Goal: Transaction & Acquisition: Purchase product/service

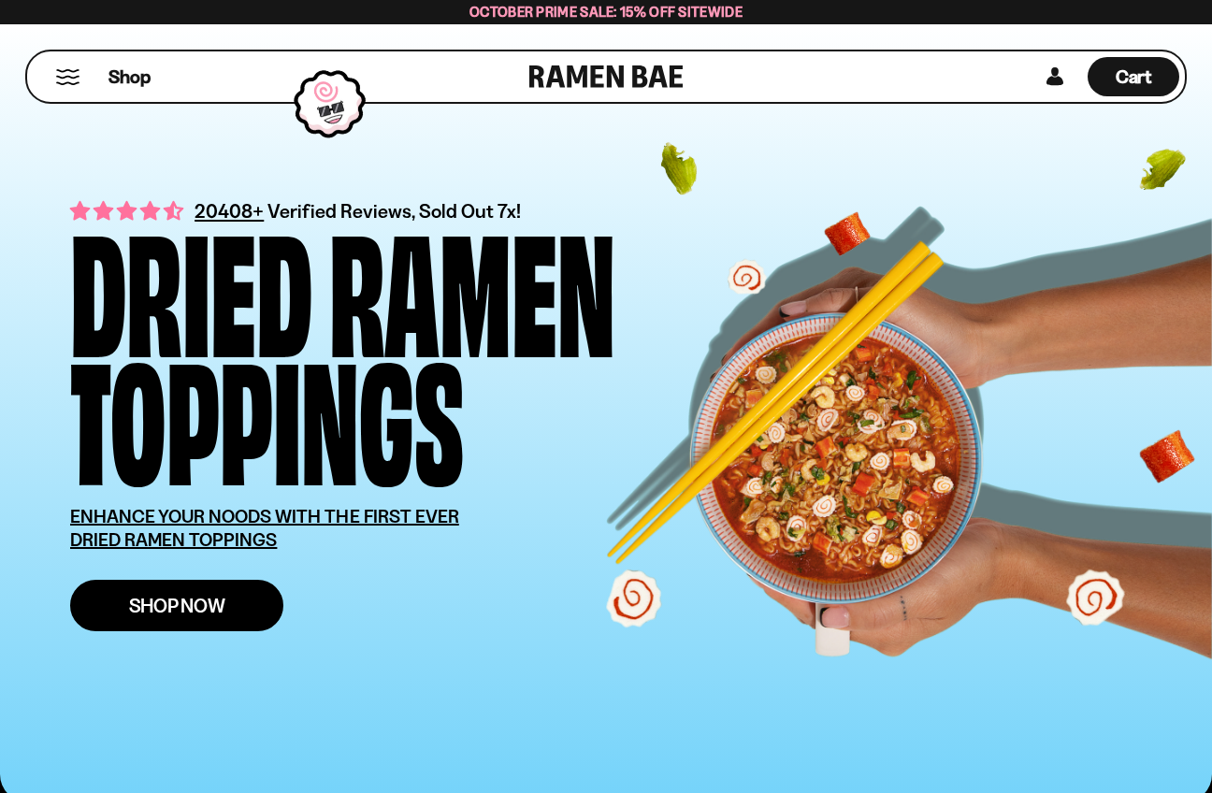
click at [178, 596] on span "Shop Now" at bounding box center [177, 606] width 96 height 20
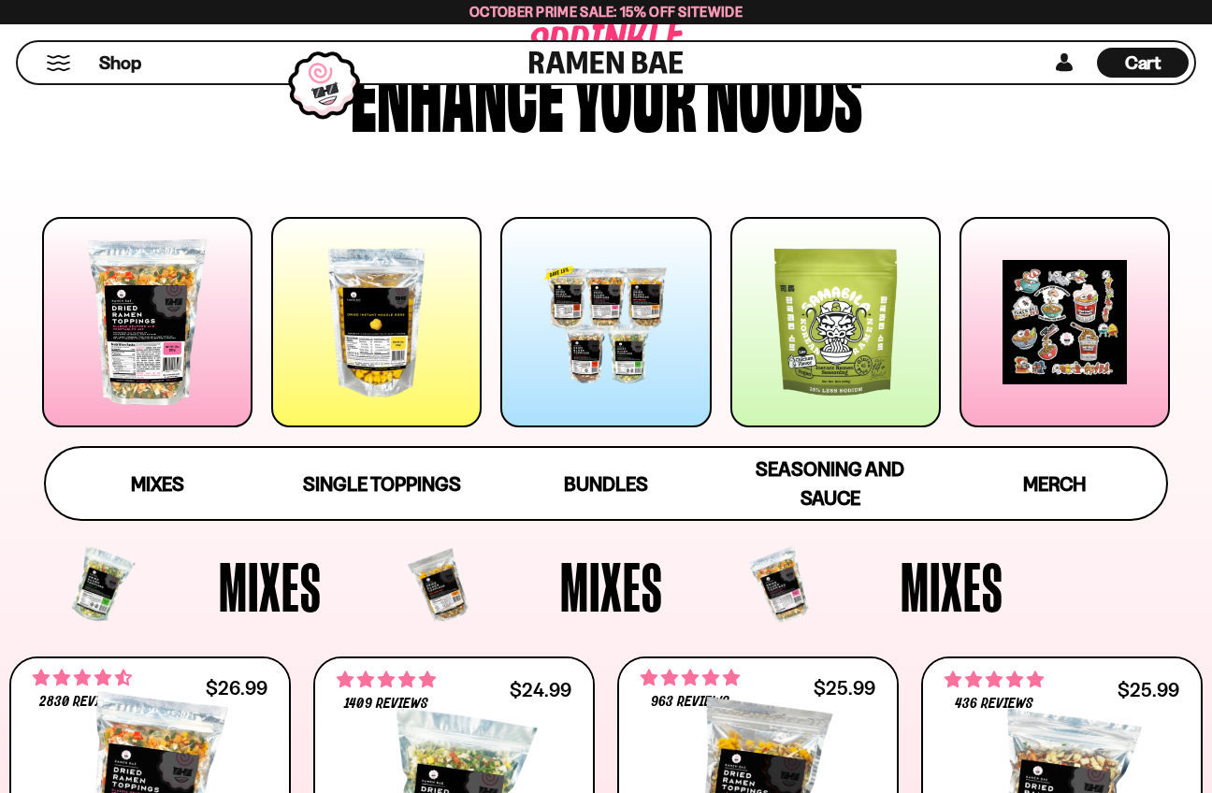
scroll to position [163, 0]
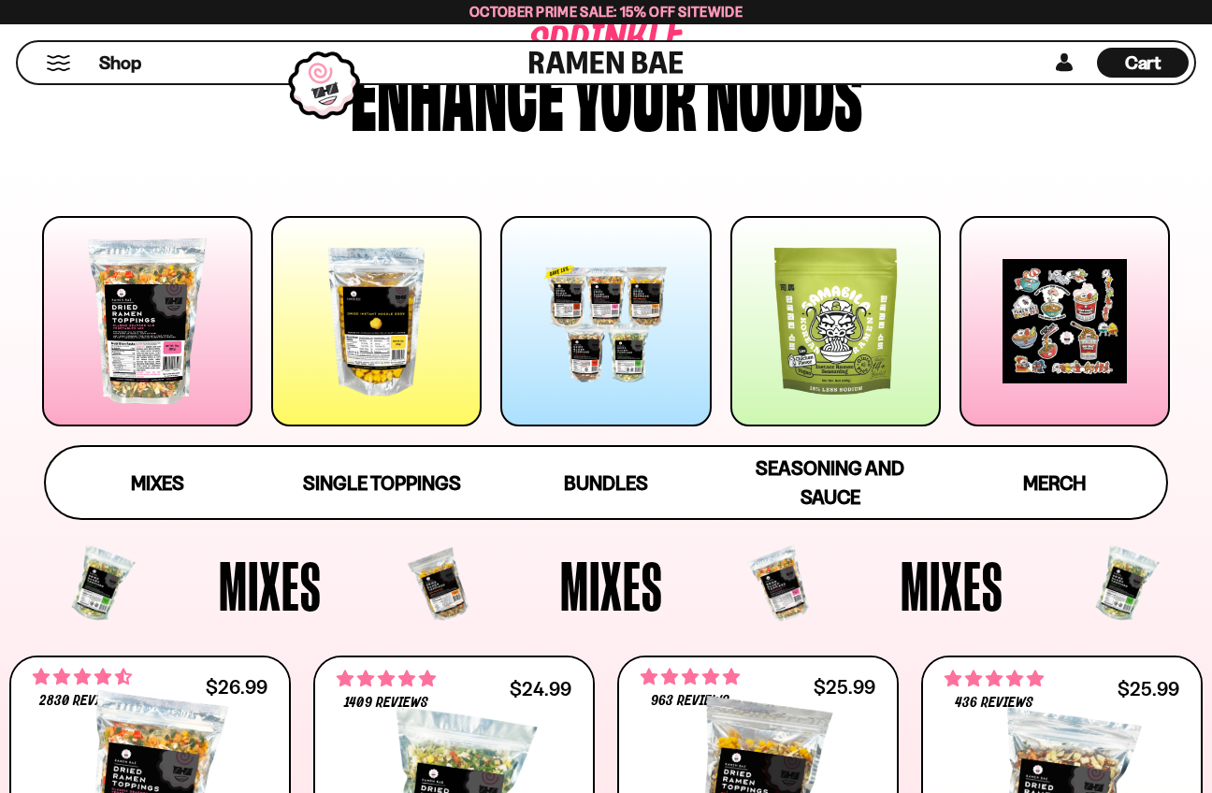
click at [657, 371] on div at bounding box center [605, 321] width 210 height 210
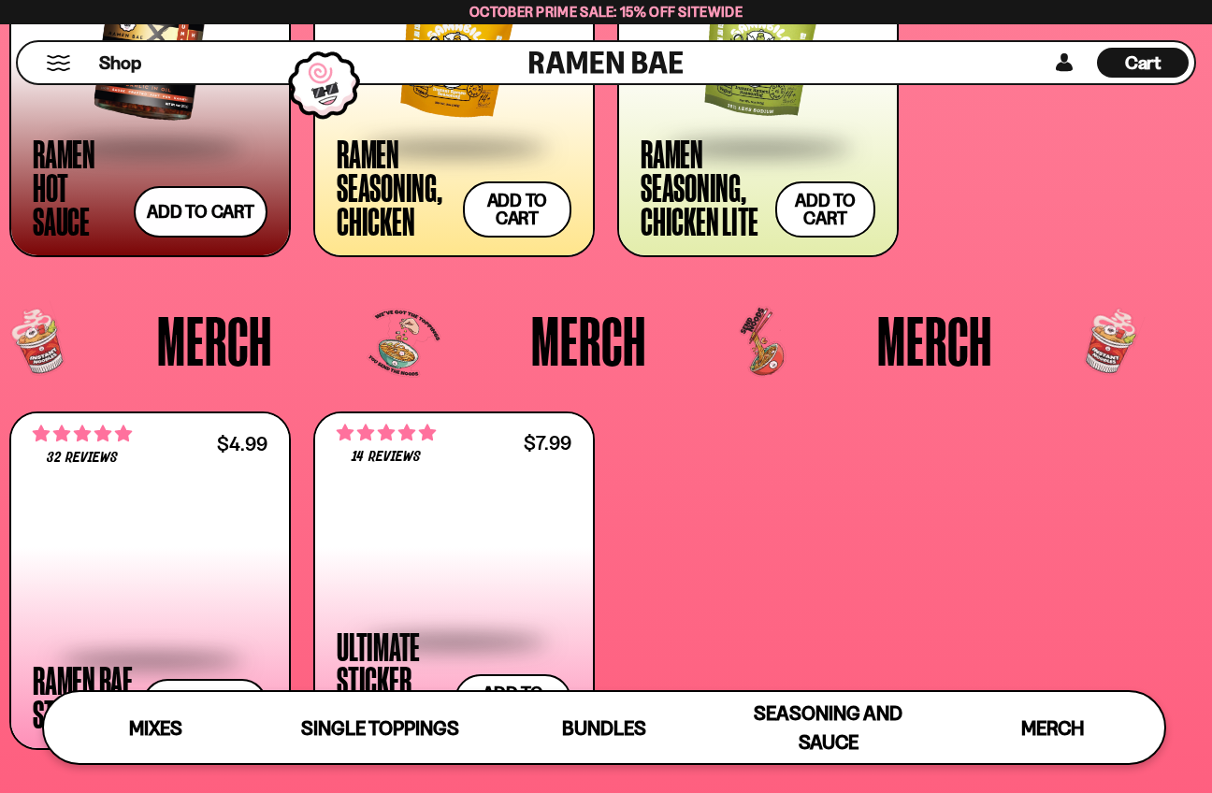
scroll to position [4330, 0]
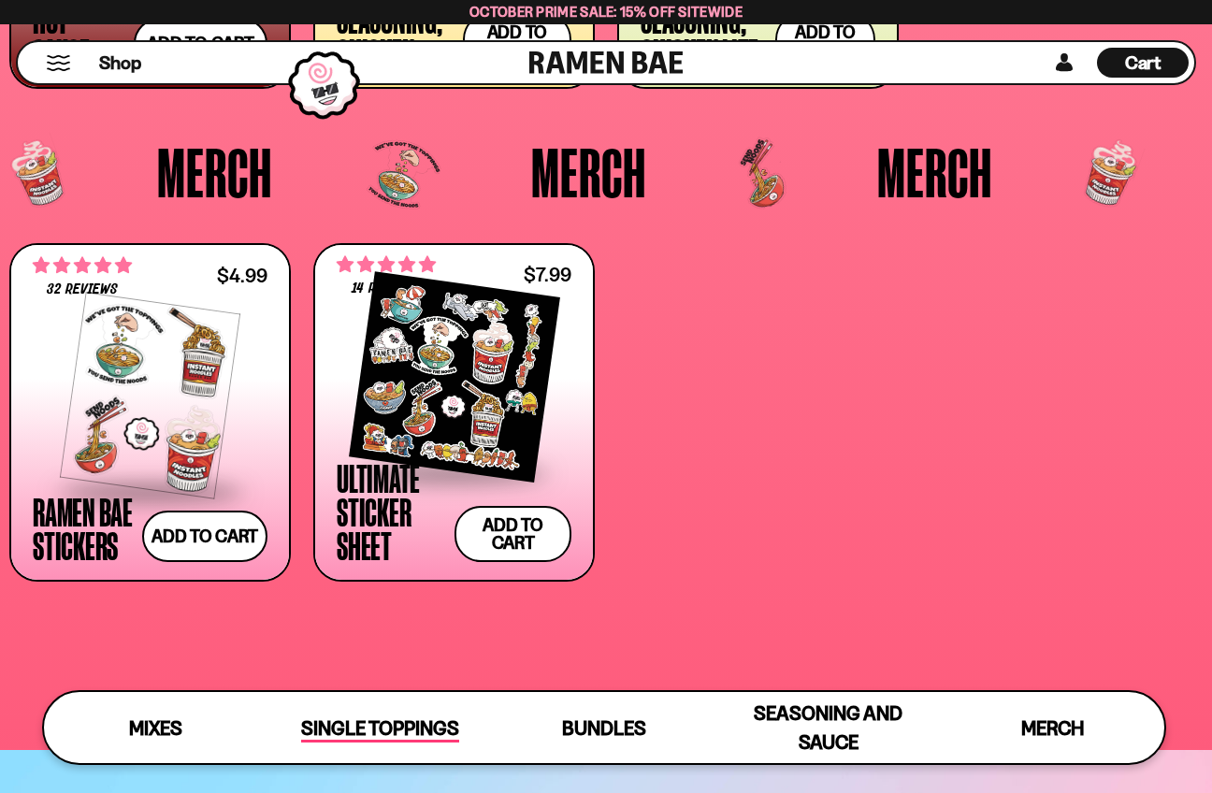
click at [400, 726] on span "Single Toppings" at bounding box center [380, 729] width 158 height 26
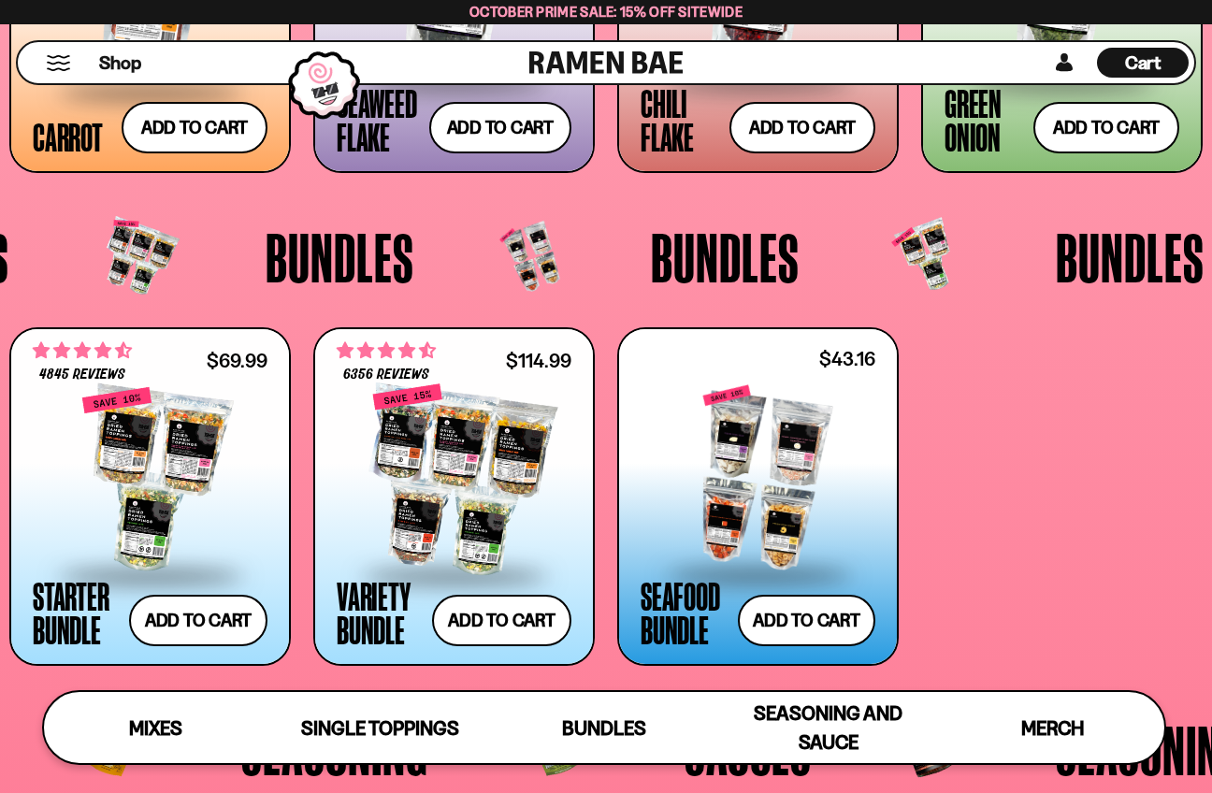
scroll to position [3310, 0]
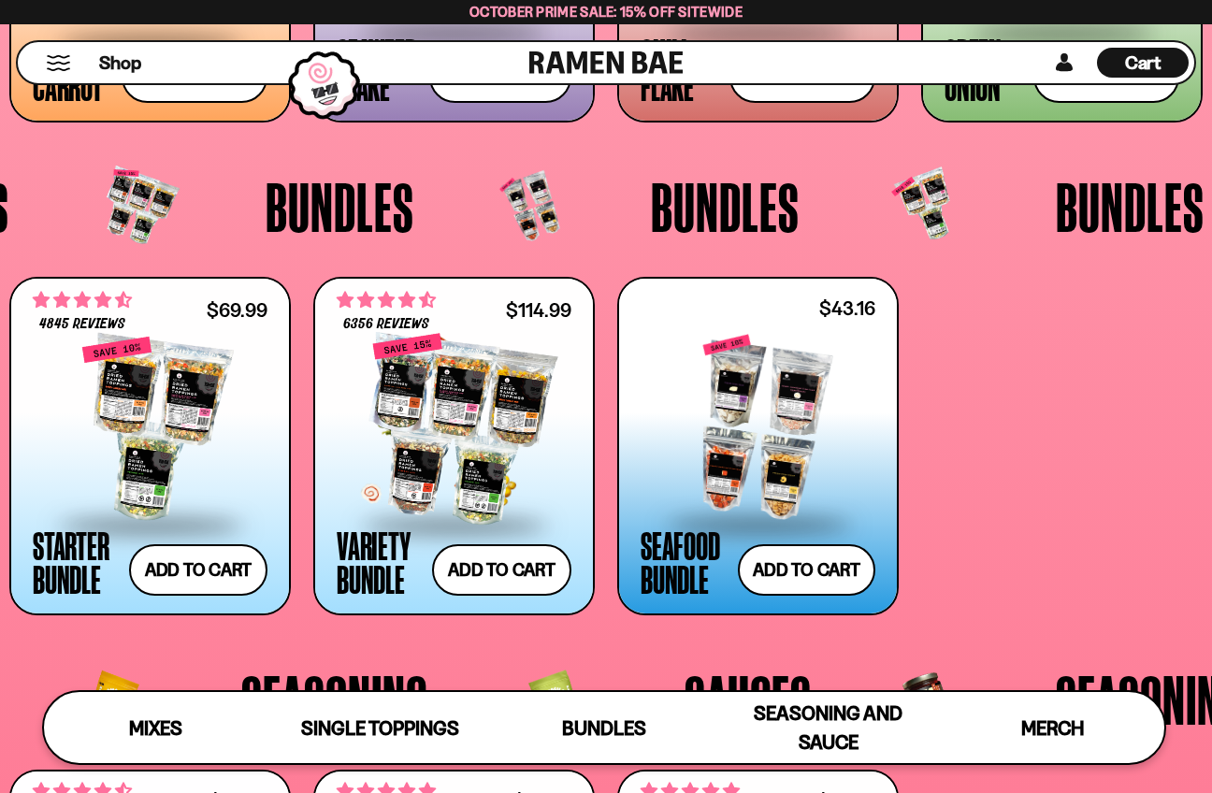
click at [450, 466] on div at bounding box center [454, 429] width 235 height 187
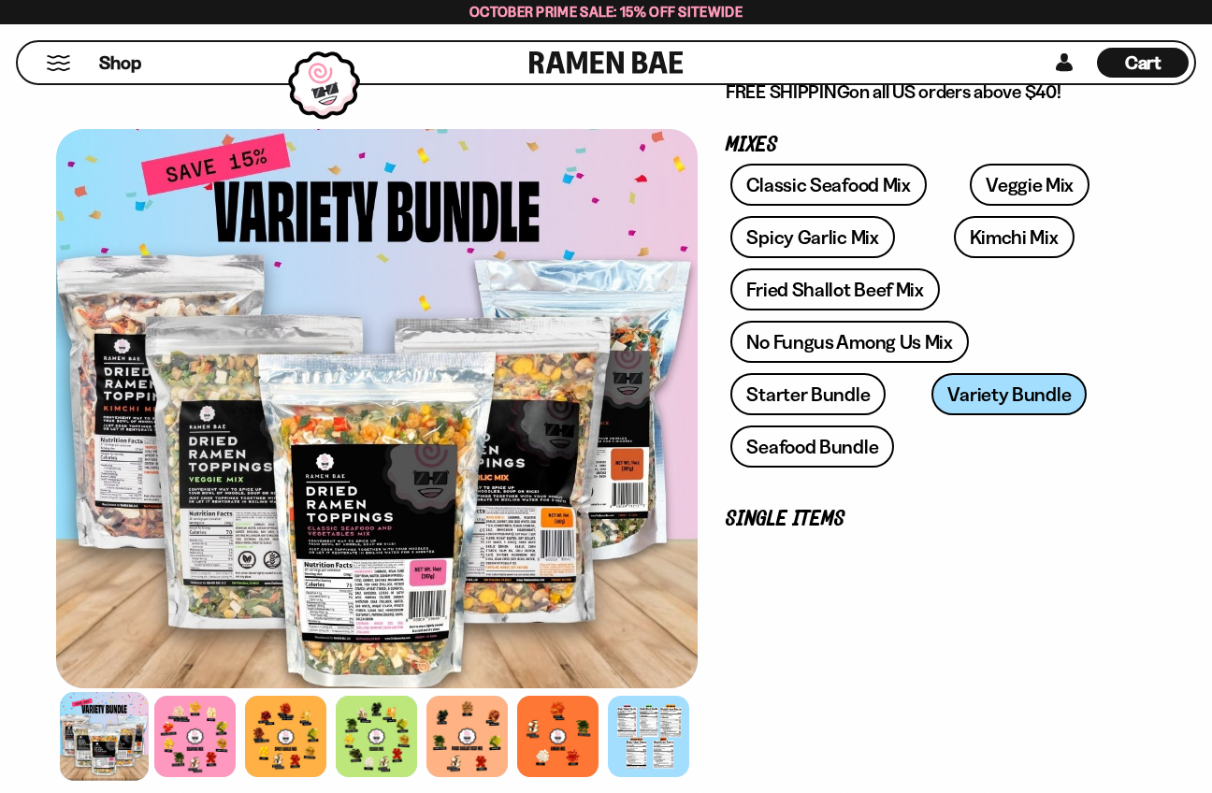
scroll to position [344, 0]
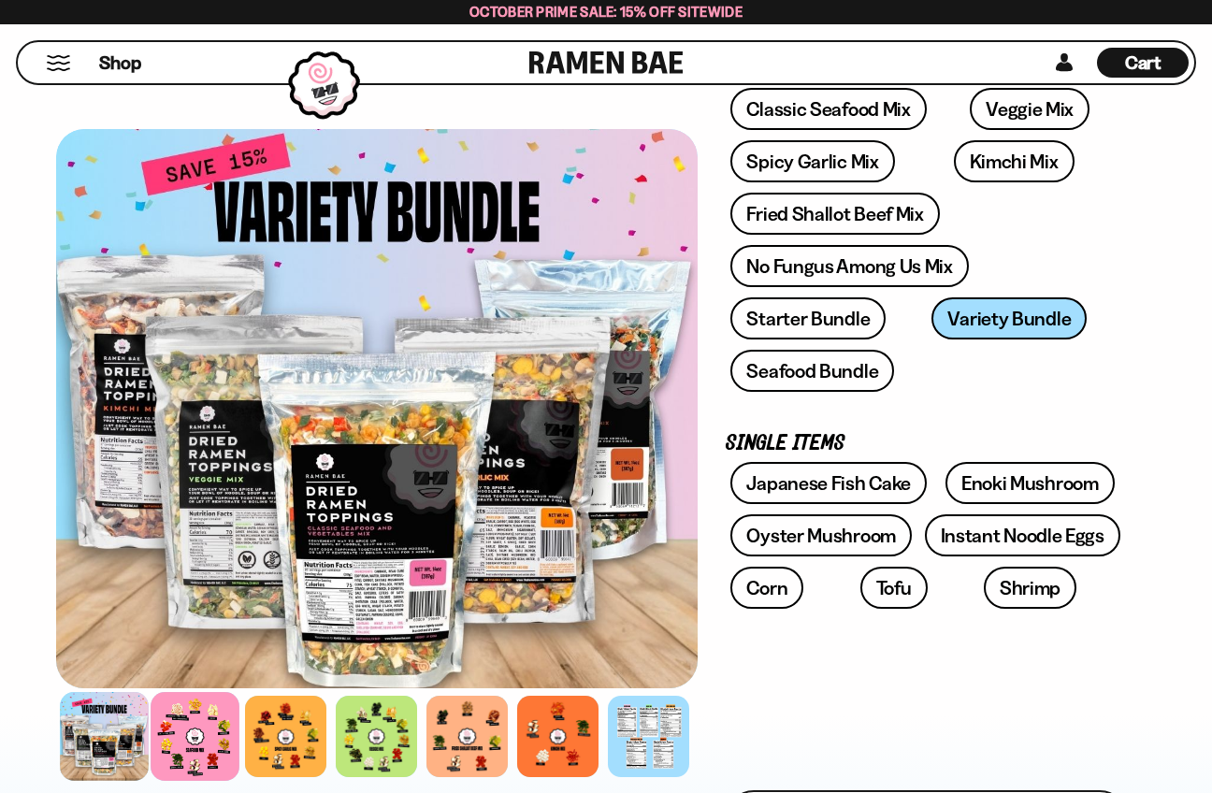
click at [192, 746] on div at bounding box center [195, 736] width 89 height 89
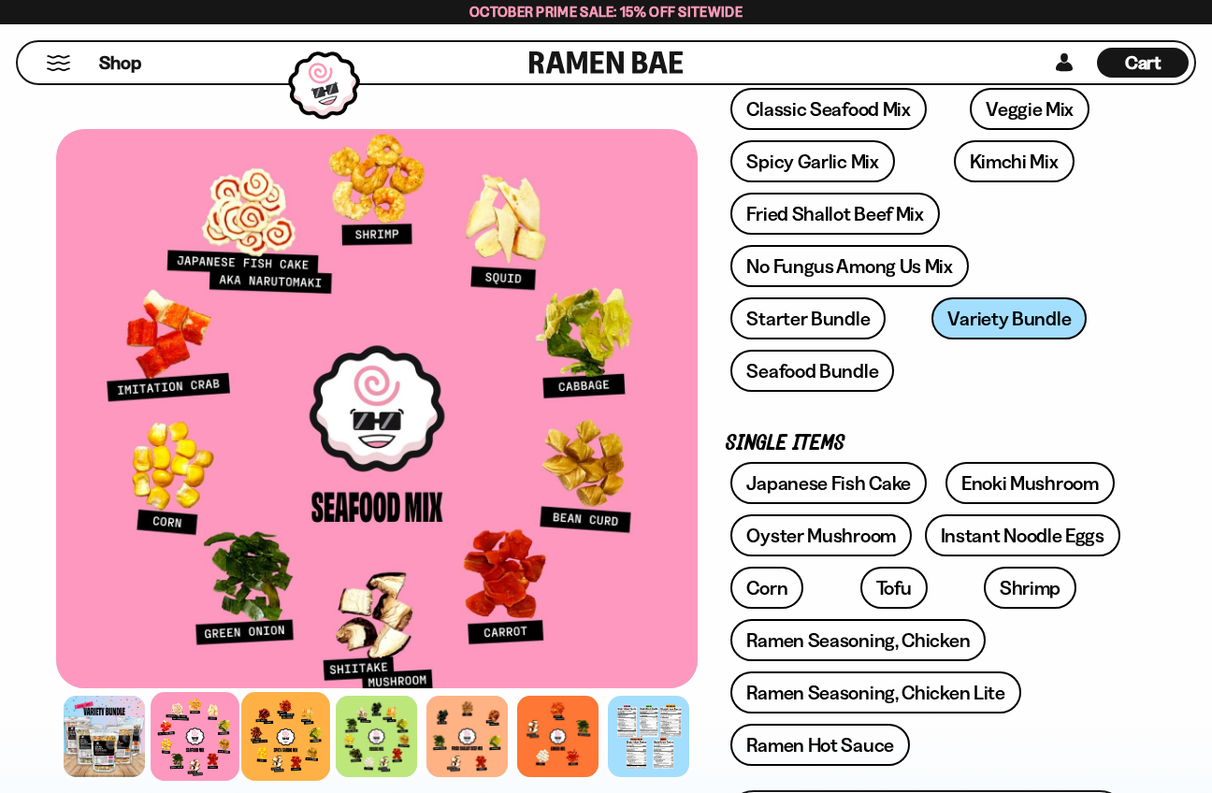
click at [301, 732] on div at bounding box center [286, 736] width 89 height 89
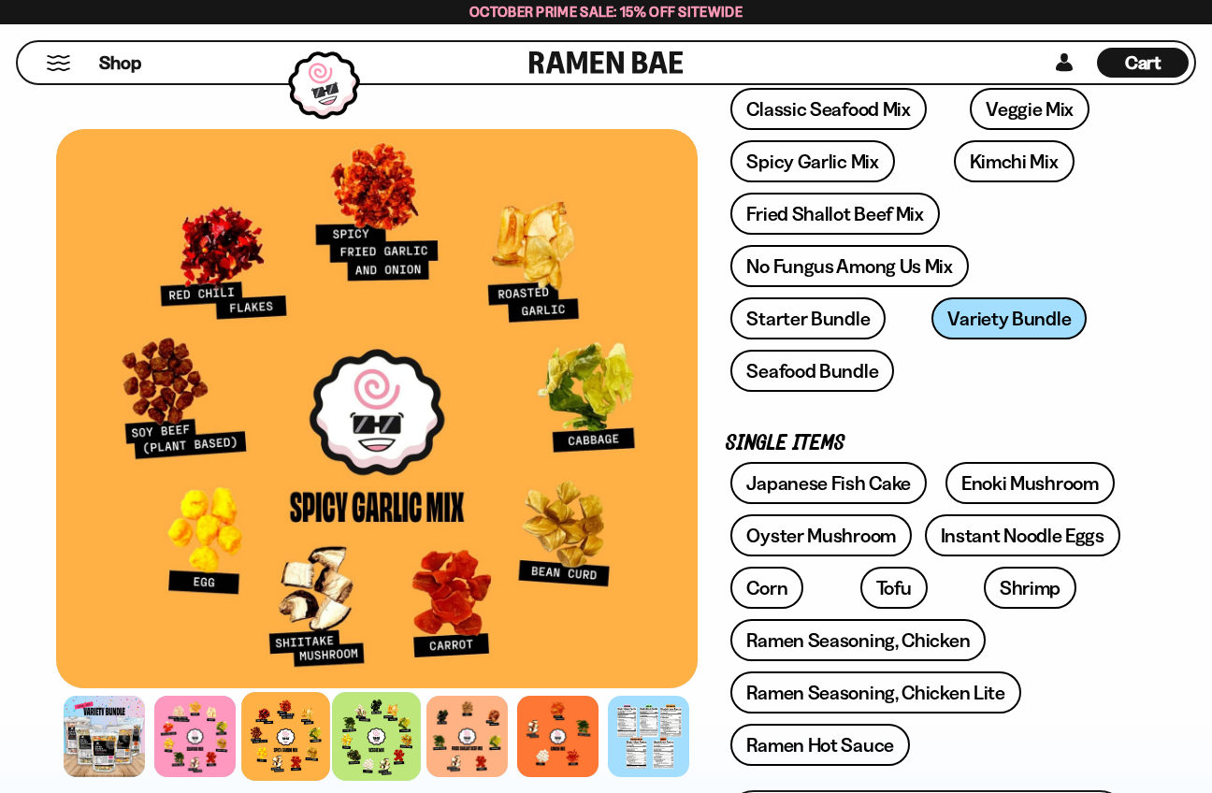
click at [359, 734] on div at bounding box center [377, 736] width 89 height 89
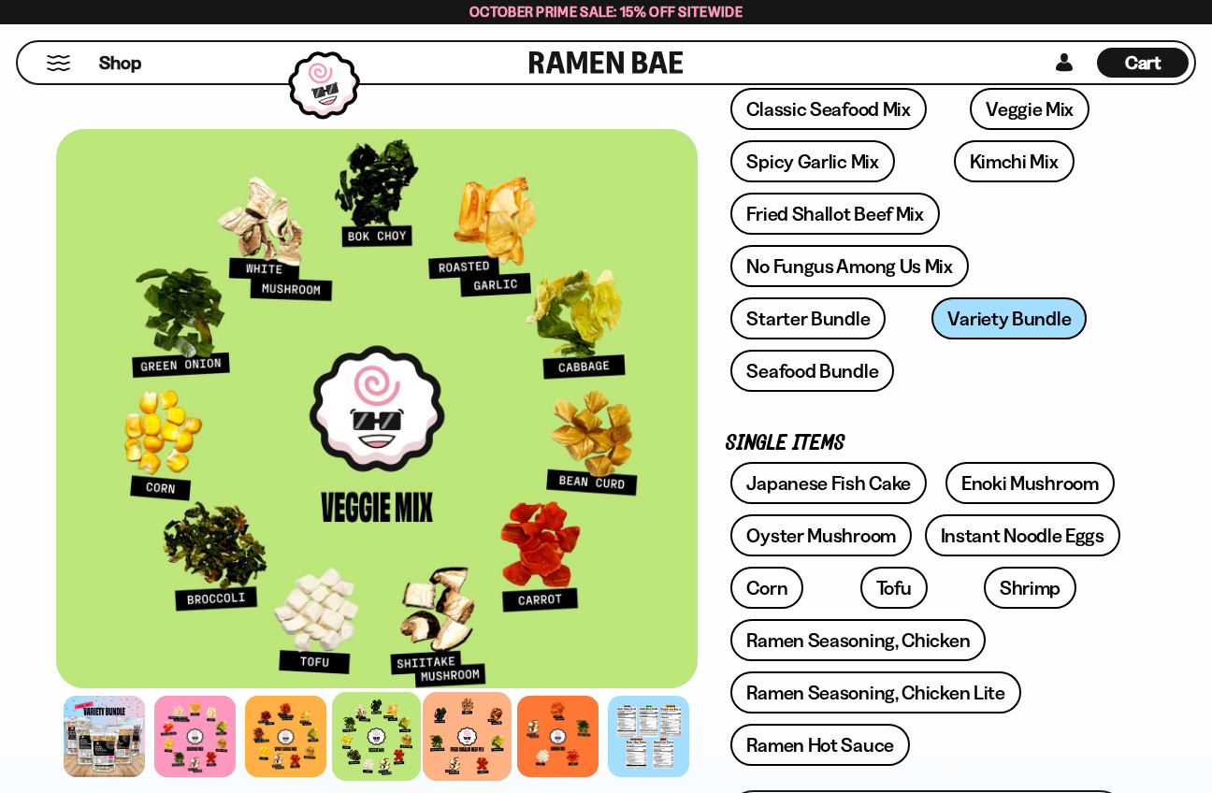
click at [472, 717] on div at bounding box center [468, 736] width 89 height 89
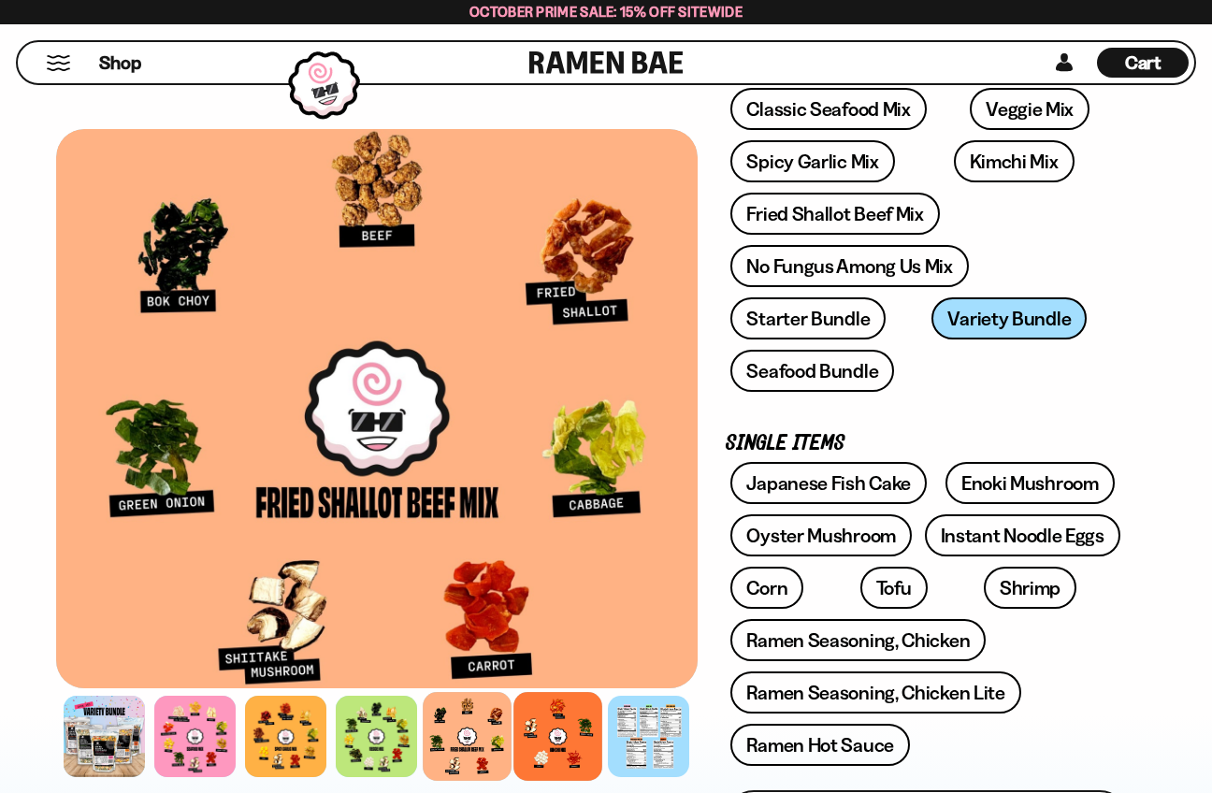
click at [566, 736] on div at bounding box center [558, 736] width 89 height 89
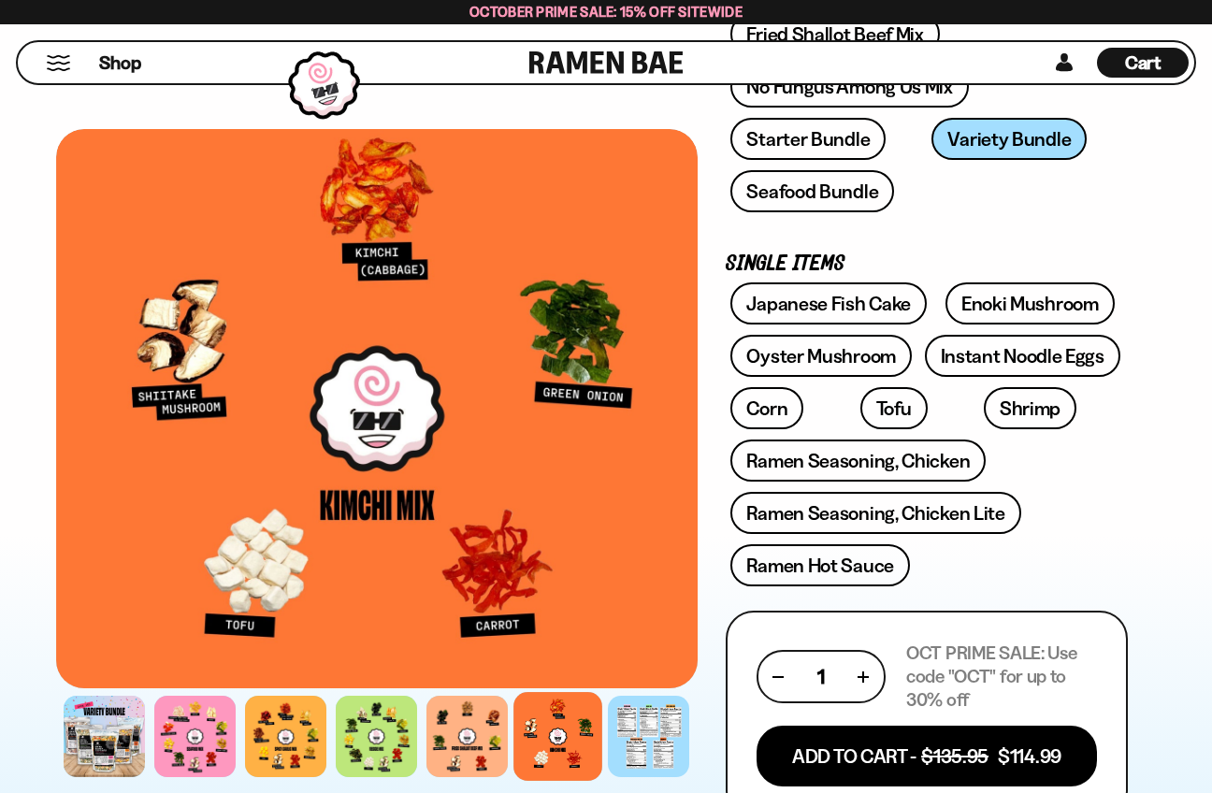
scroll to position [0, 0]
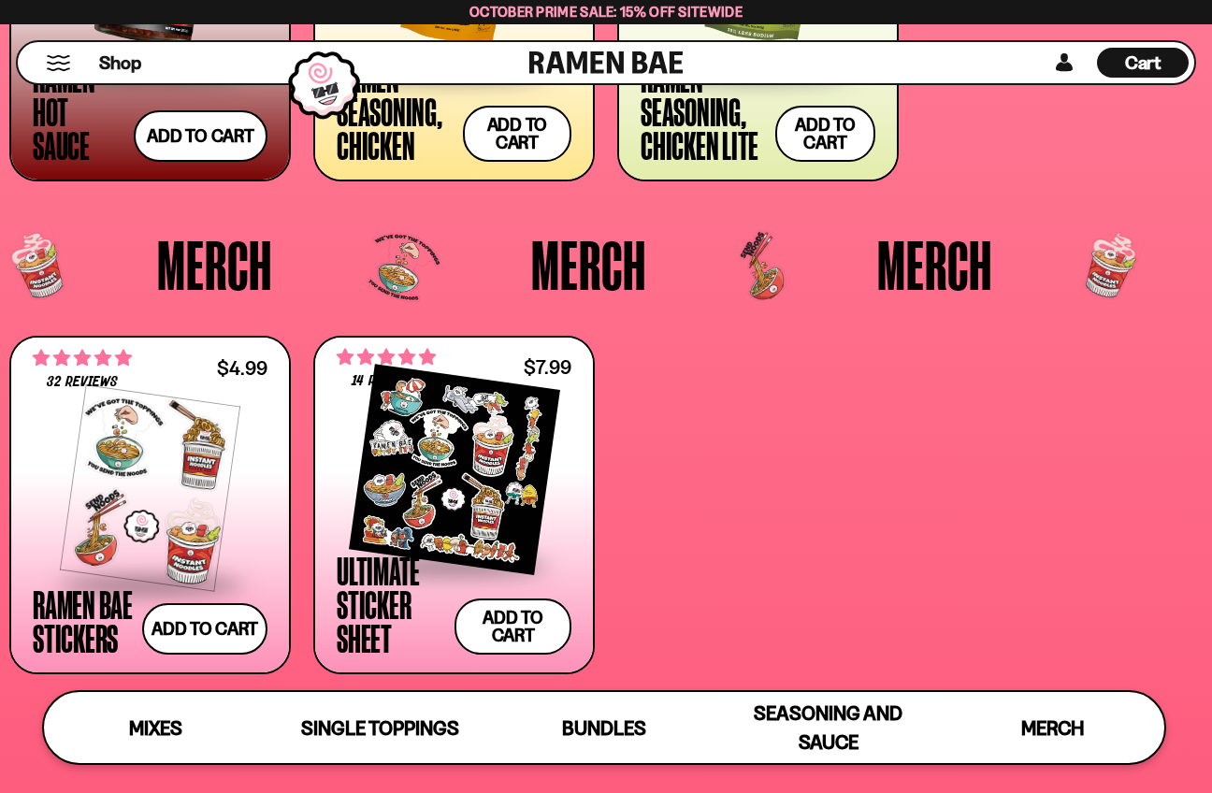
scroll to position [4010, 0]
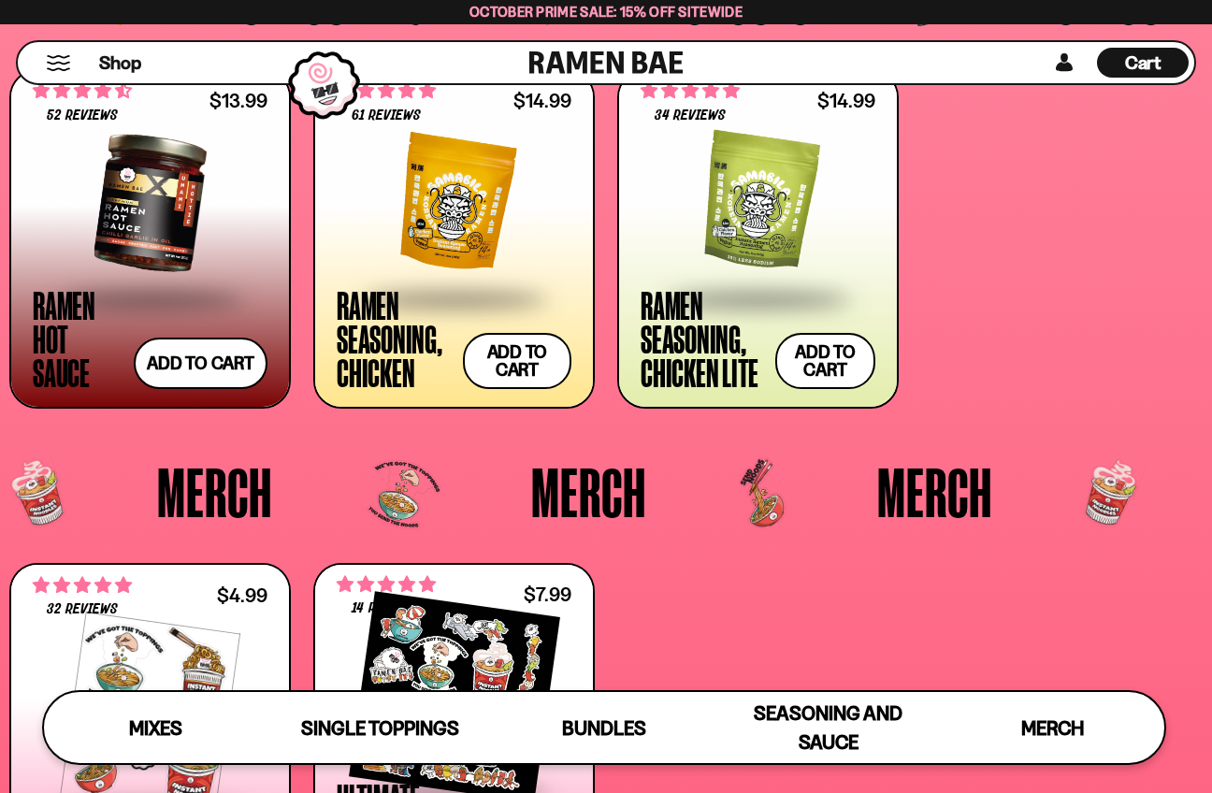
click at [493, 234] on div at bounding box center [454, 202] width 235 height 187
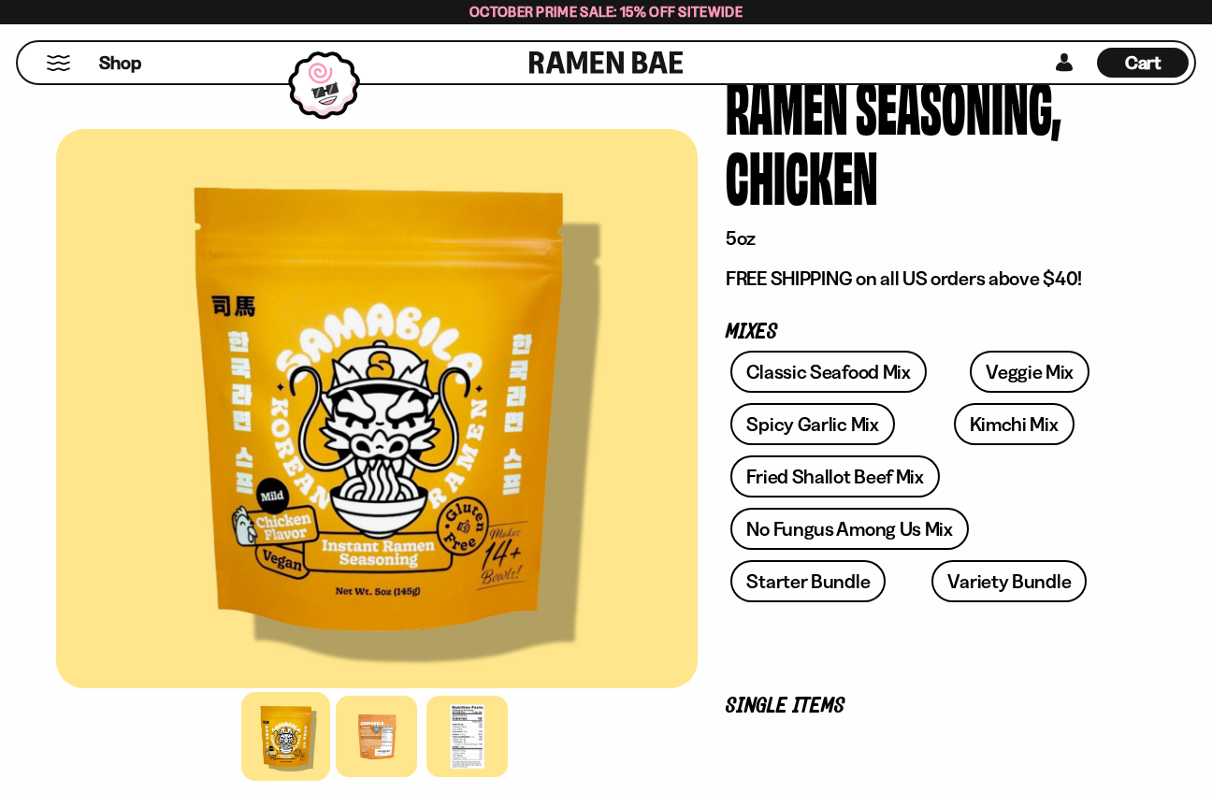
scroll to position [160, 0]
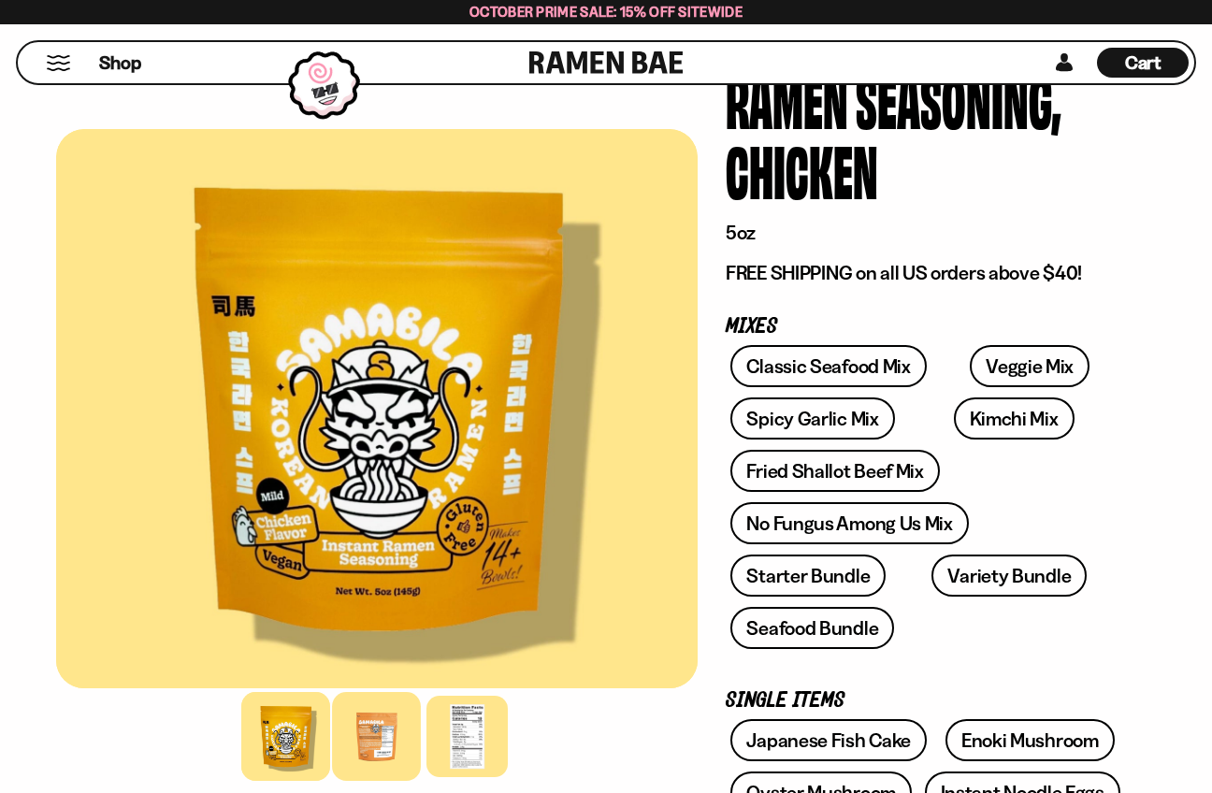
click at [371, 741] on div at bounding box center [377, 736] width 89 height 89
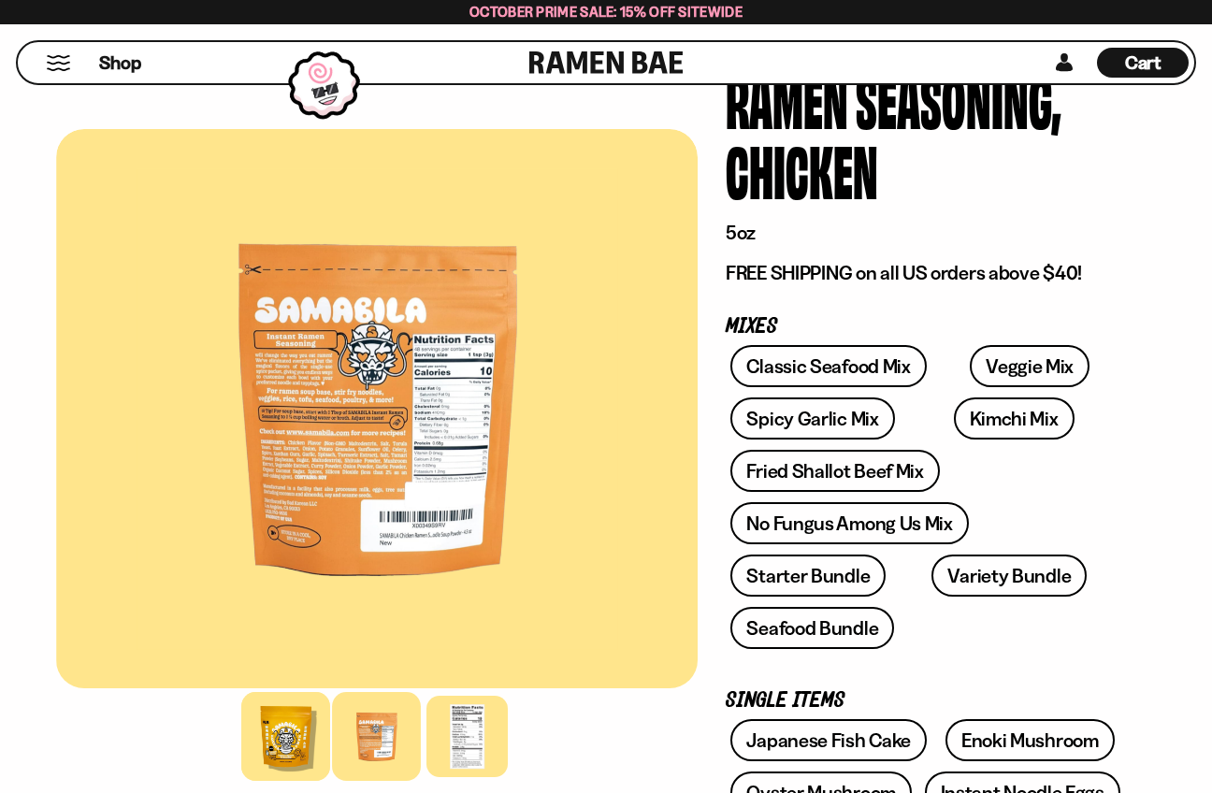
click at [281, 746] on div at bounding box center [286, 736] width 89 height 89
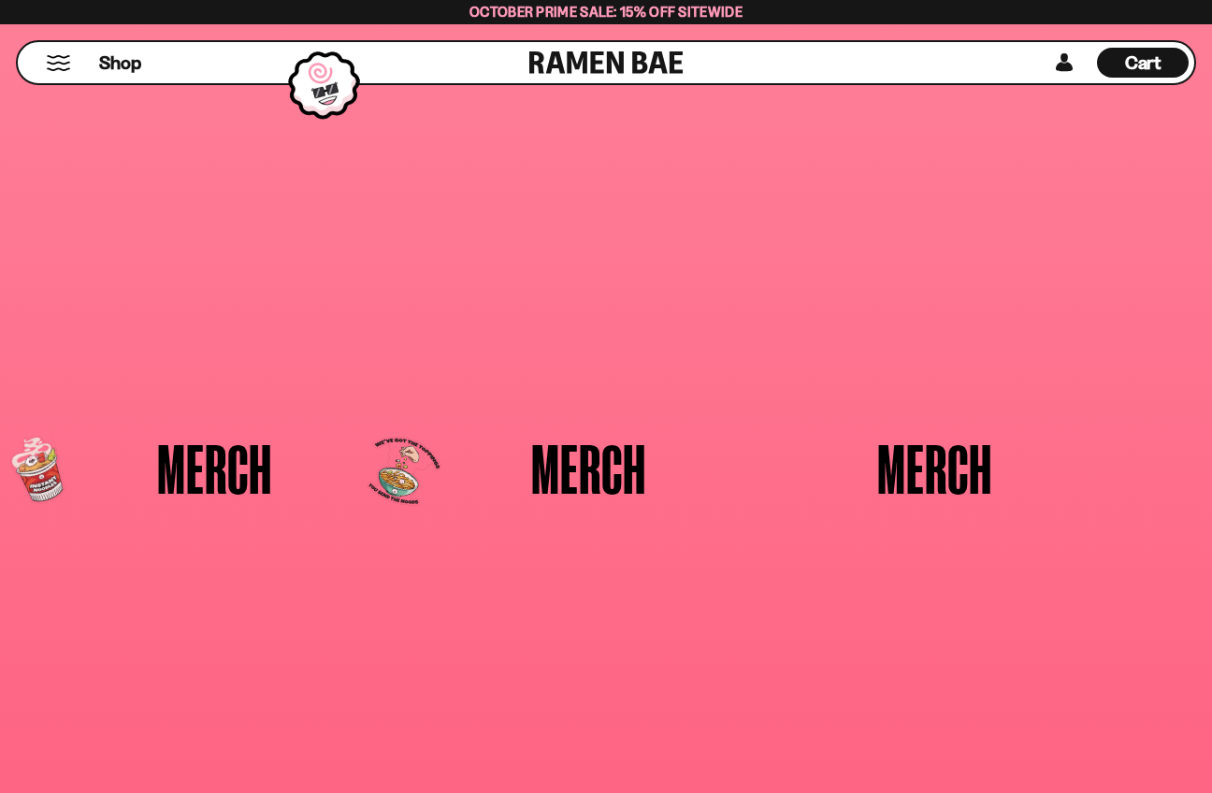
scroll to position [4010, 0]
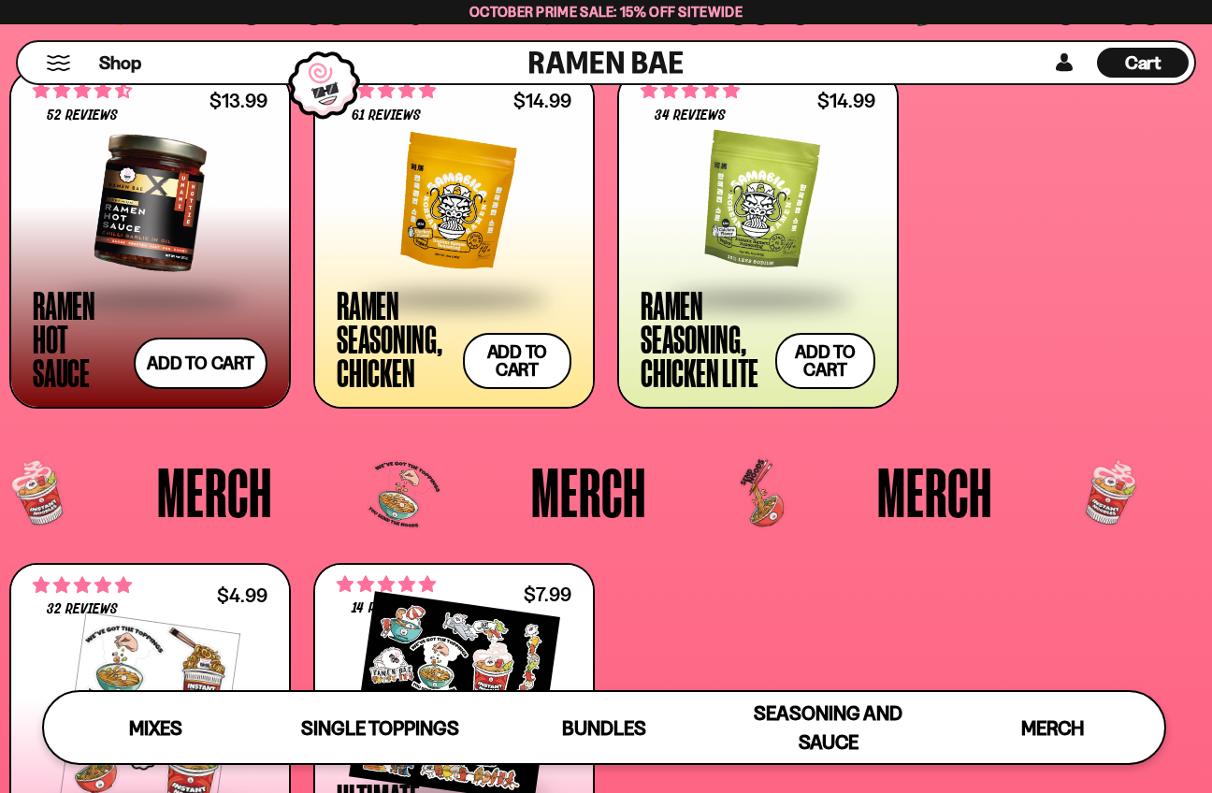
click at [774, 221] on div at bounding box center [757, 202] width 235 height 187
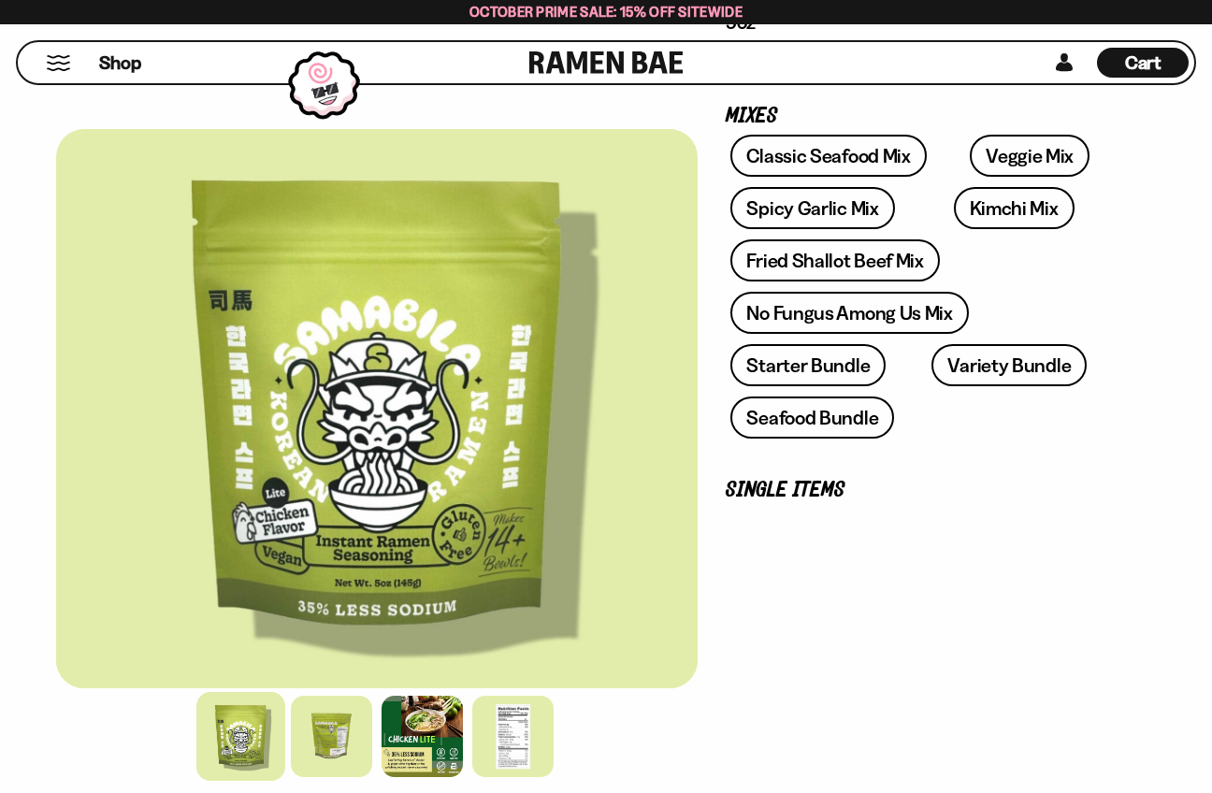
scroll to position [513, 0]
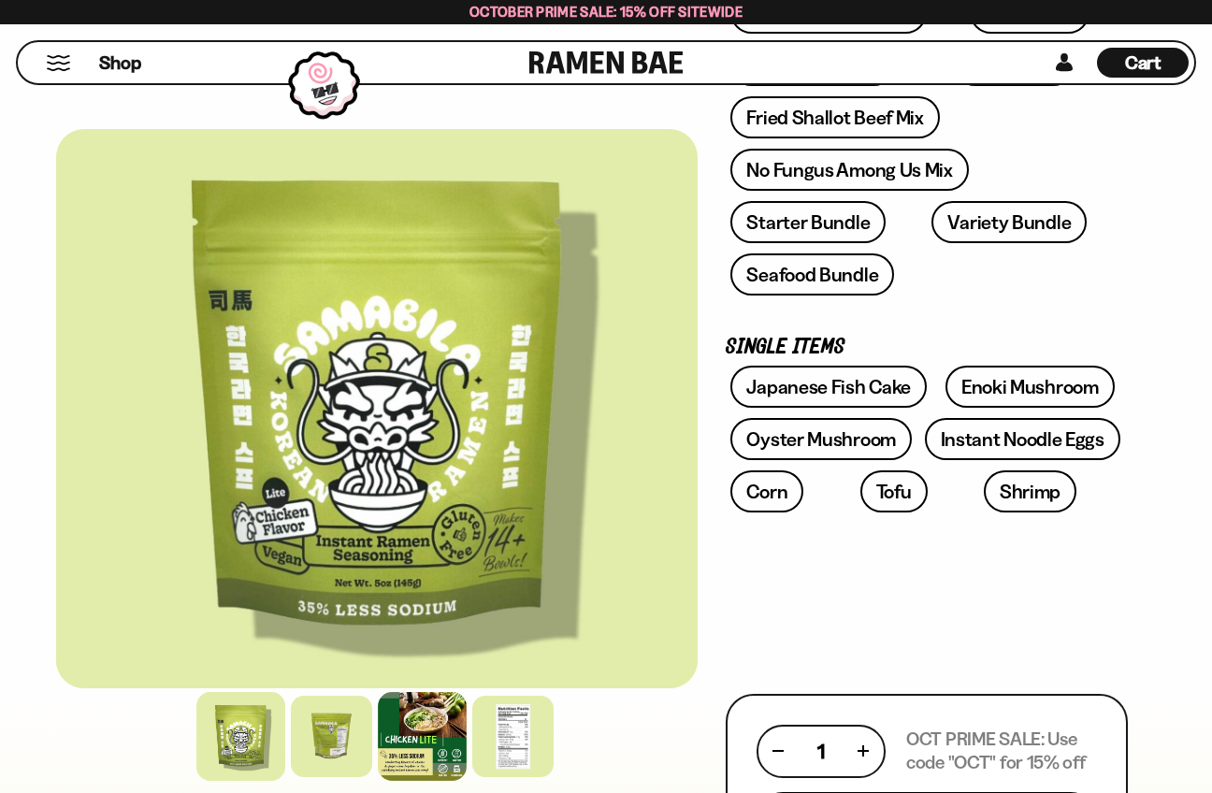
click at [399, 769] on div at bounding box center [422, 736] width 89 height 89
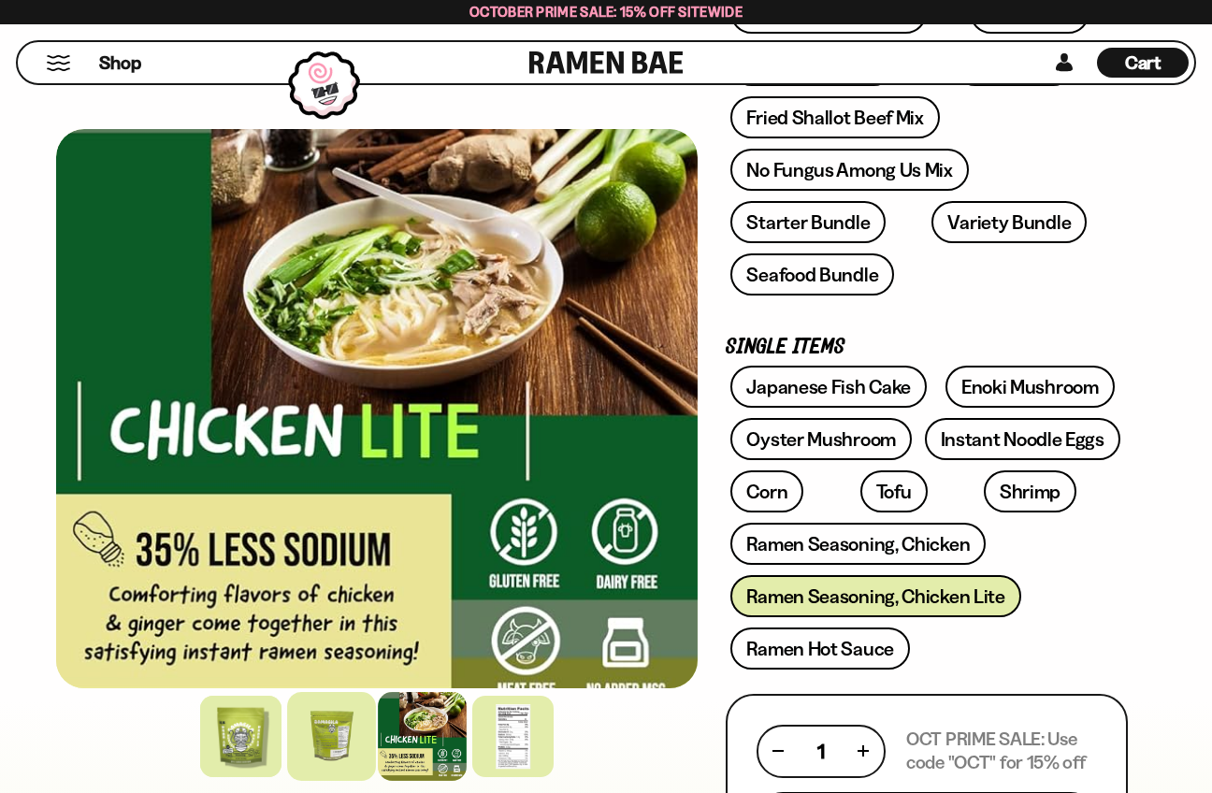
click at [338, 746] on div at bounding box center [331, 736] width 89 height 89
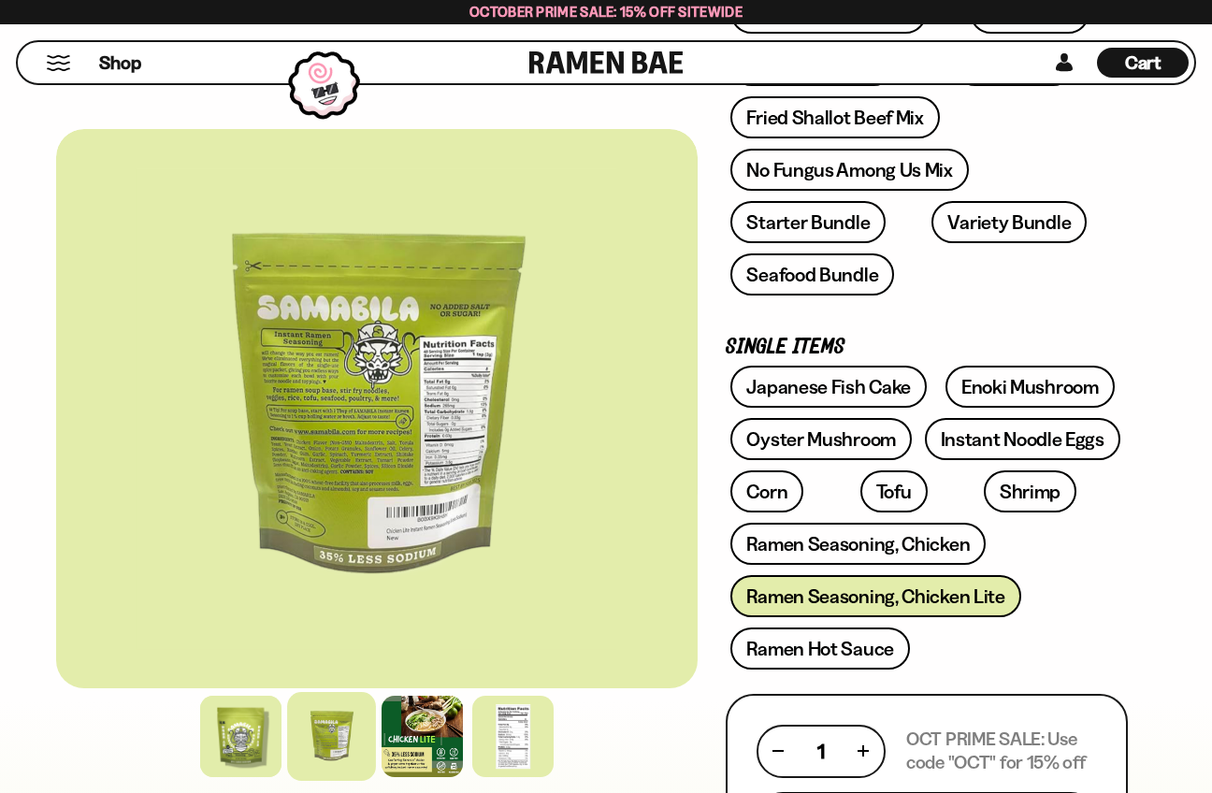
click at [687, 526] on div at bounding box center [376, 408] width 641 height 559
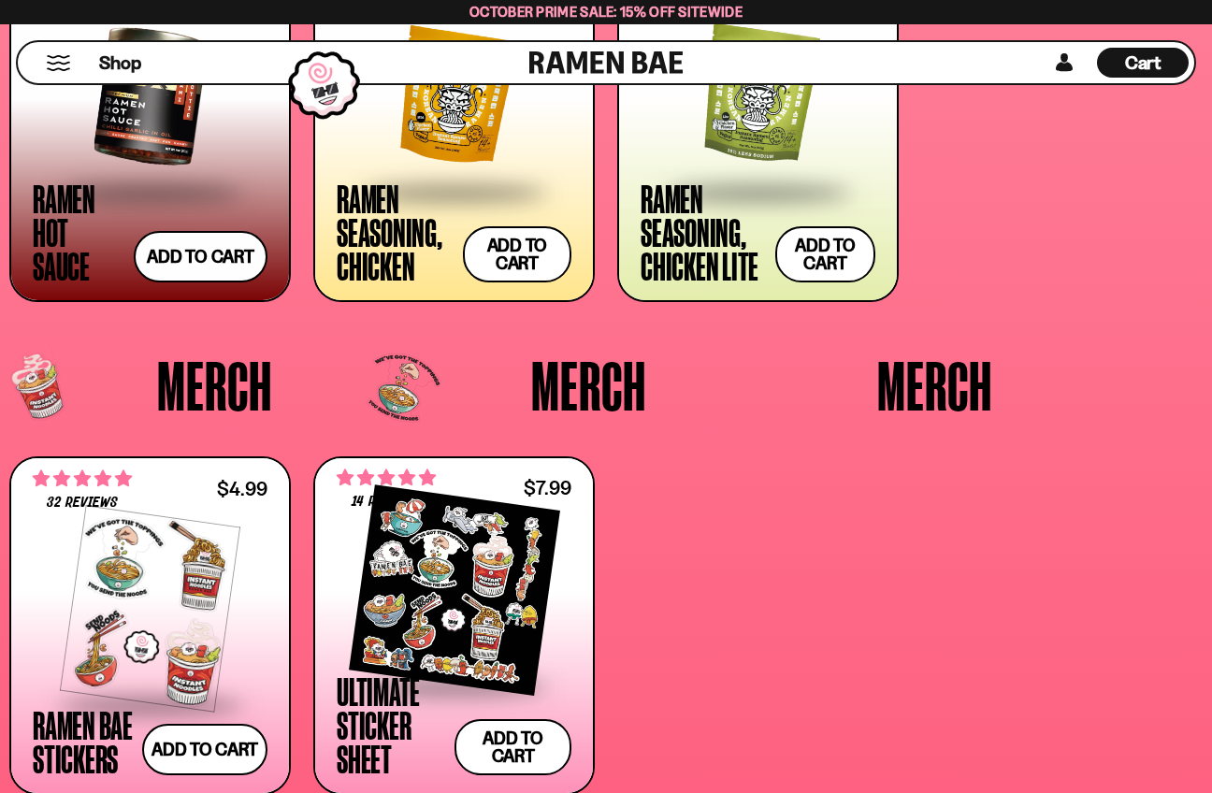
scroll to position [4327, 0]
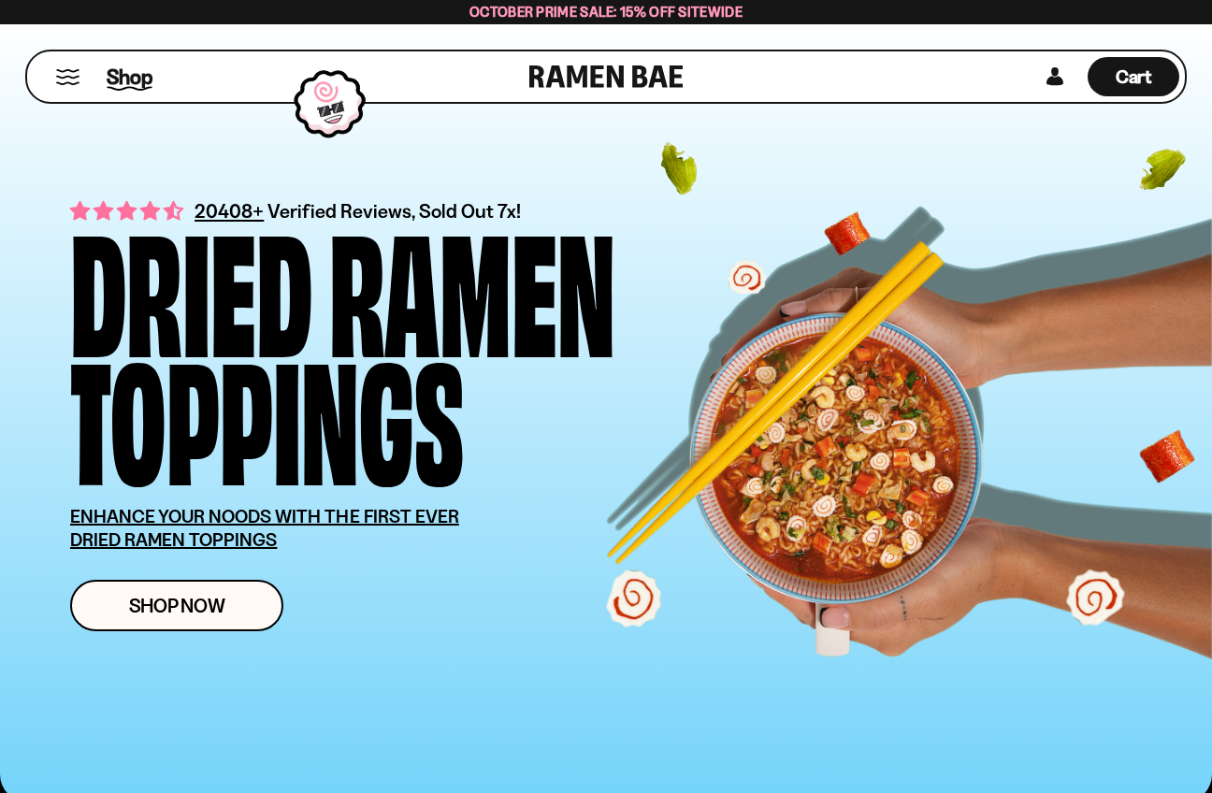
click at [115, 78] on span "Shop" at bounding box center [130, 77] width 46 height 28
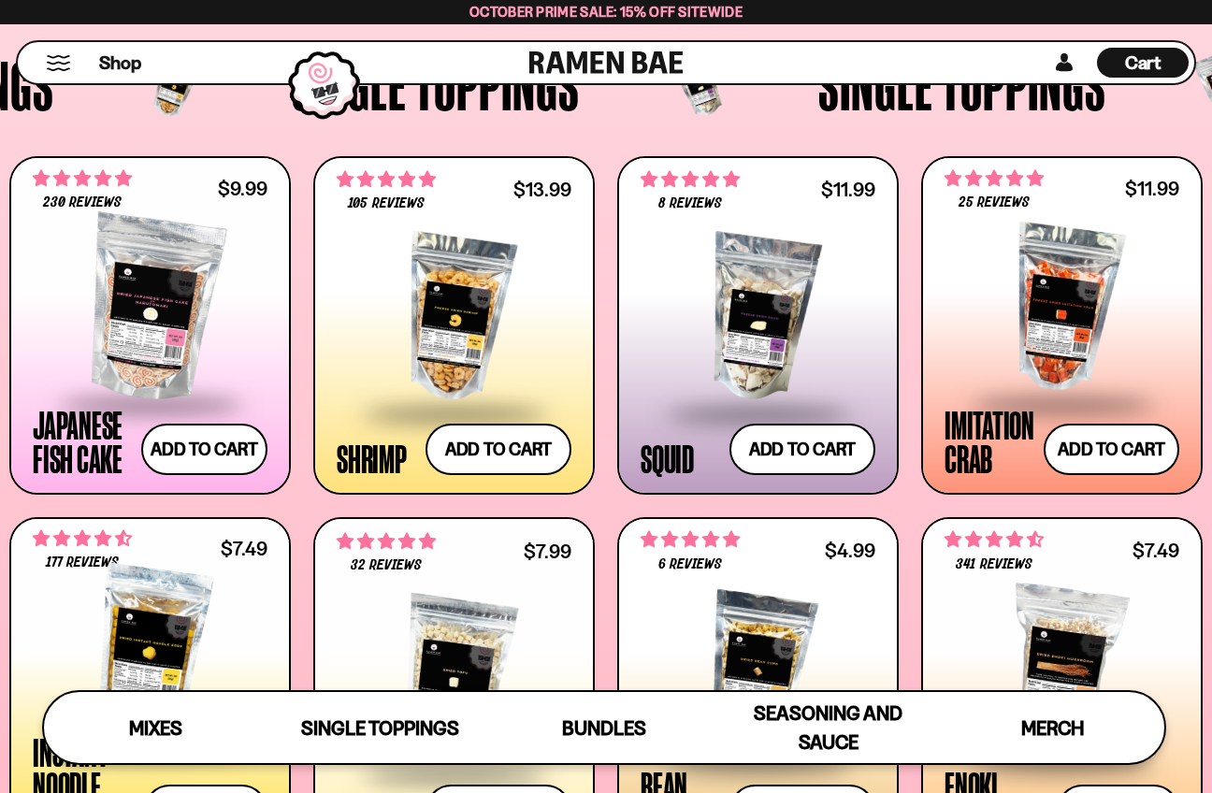
scroll to position [1053, 0]
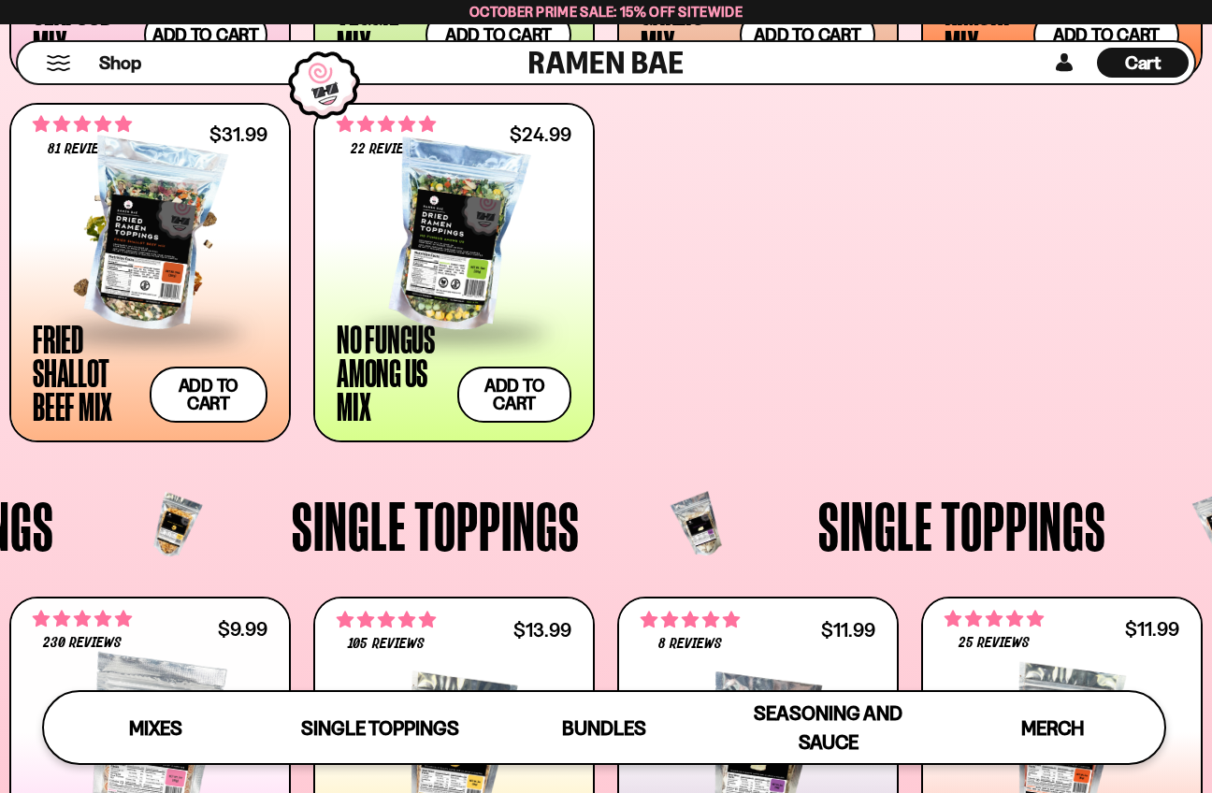
click at [178, 290] on div at bounding box center [150, 236] width 235 height 187
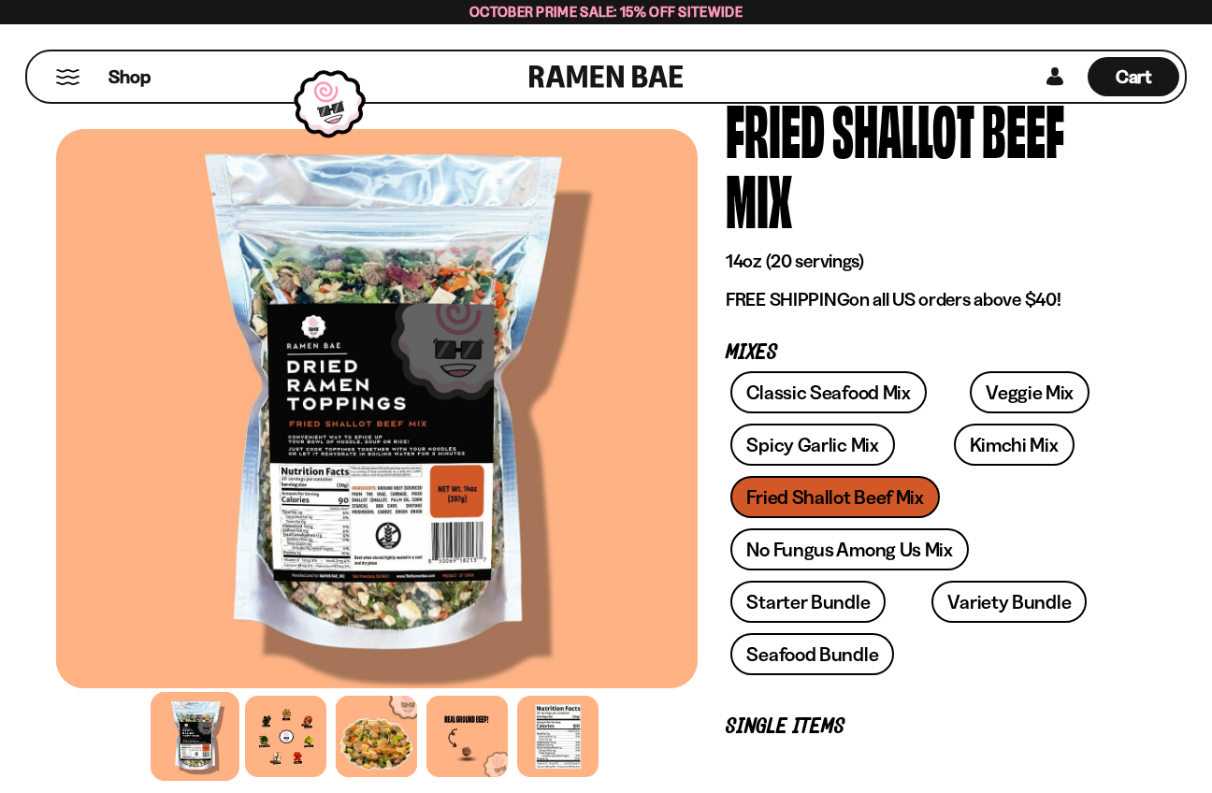
scroll to position [132, 0]
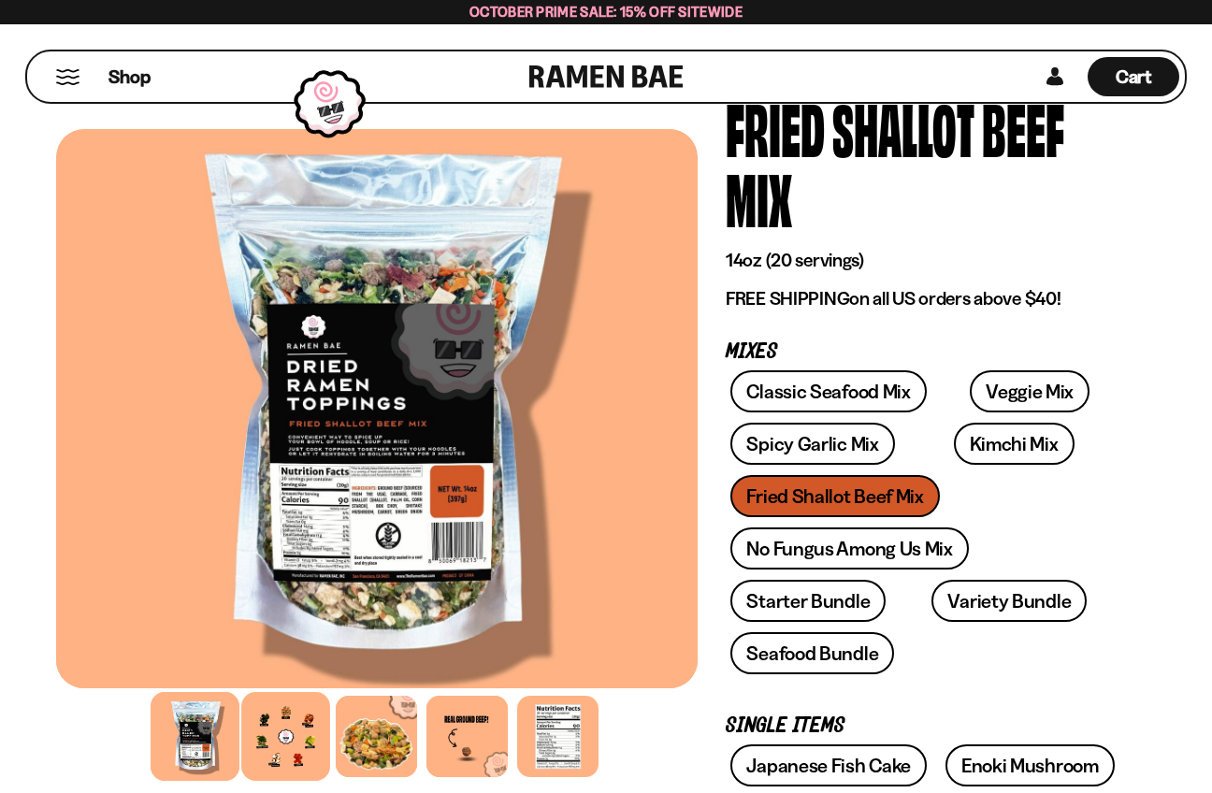
click at [285, 731] on div at bounding box center [286, 736] width 89 height 89
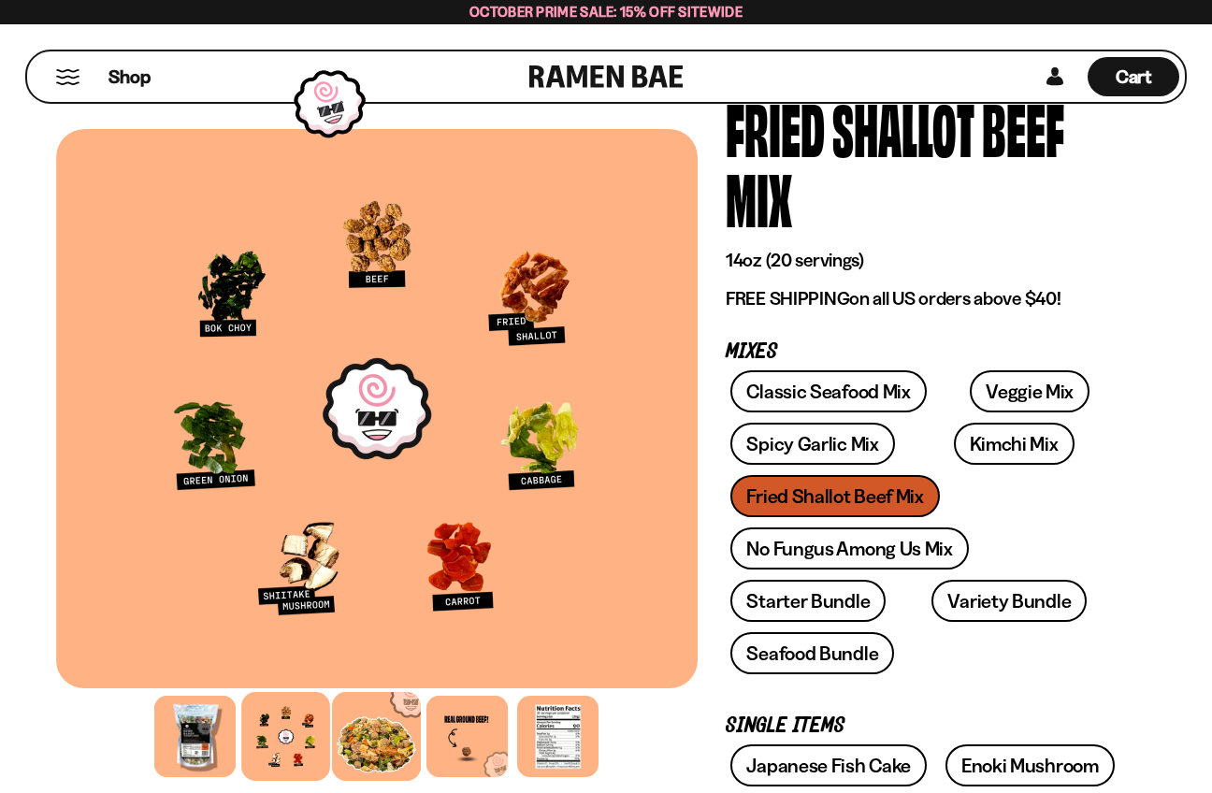
click at [364, 741] on div at bounding box center [377, 736] width 89 height 89
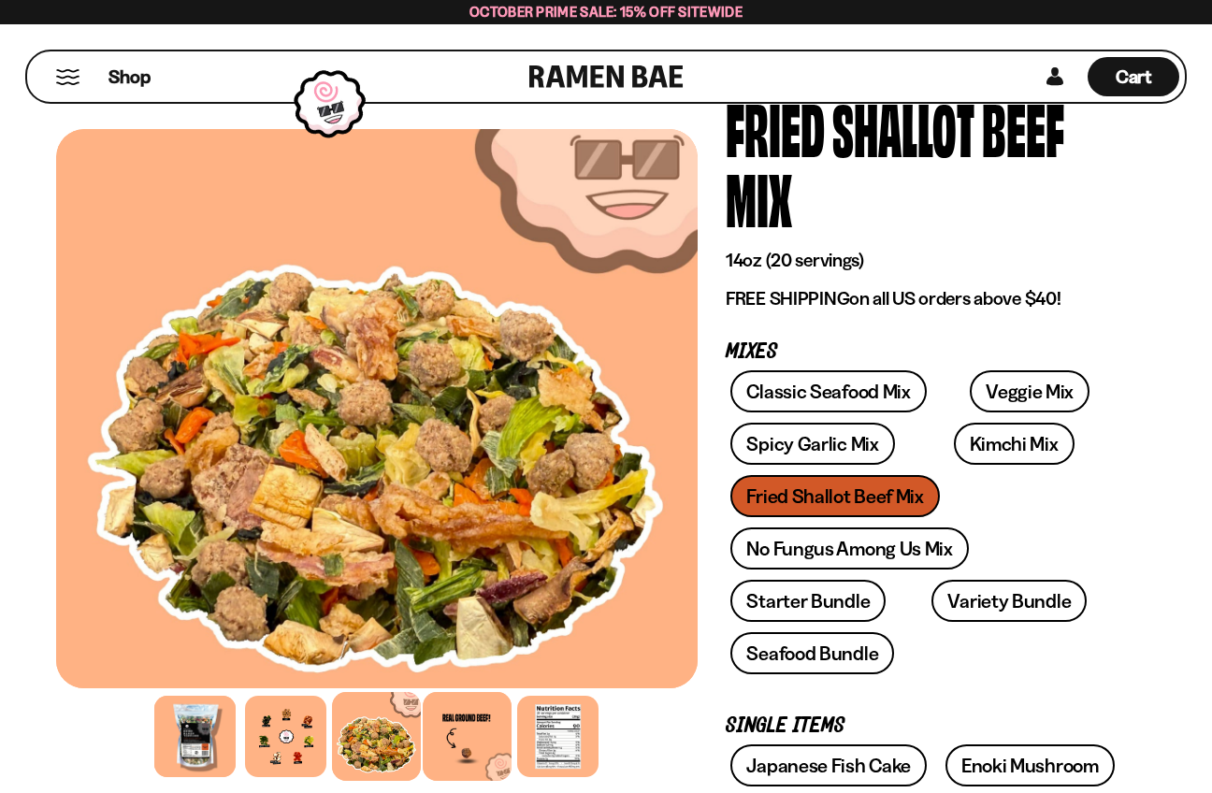
click at [451, 745] on div at bounding box center [468, 736] width 89 height 89
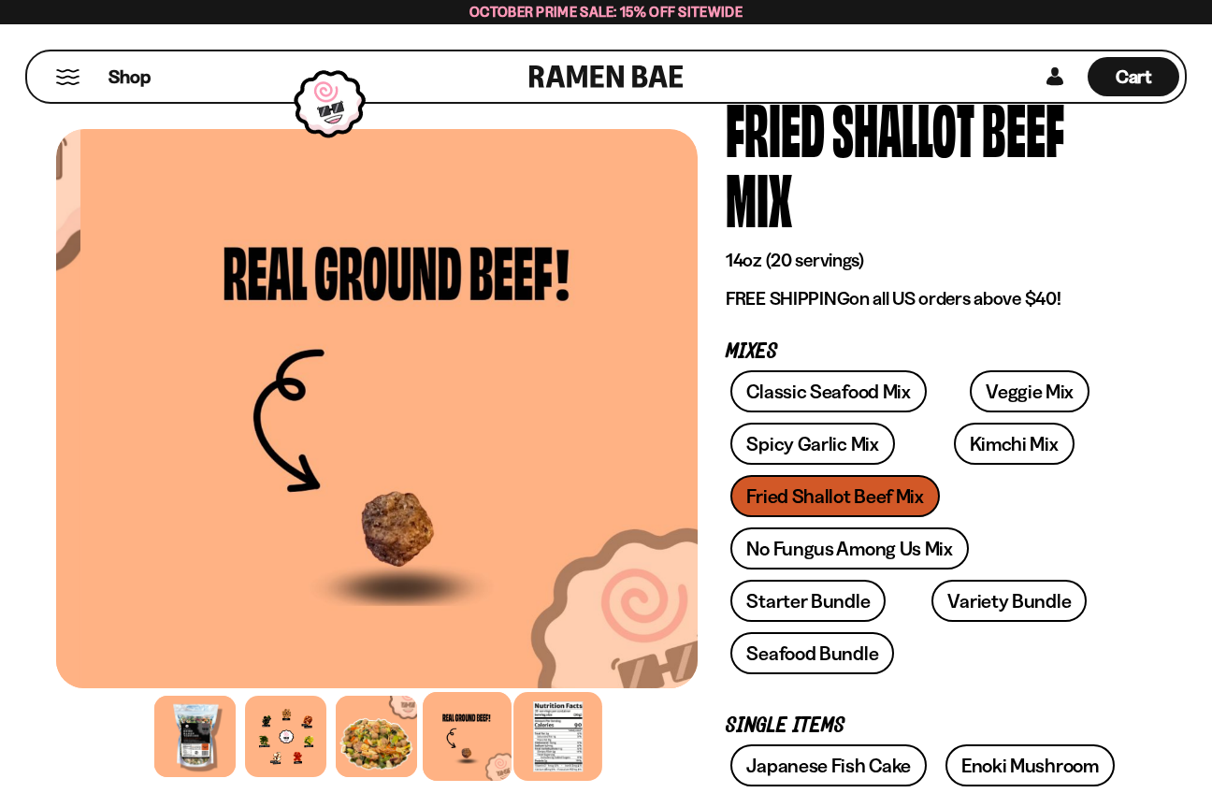
click at [539, 739] on div at bounding box center [558, 736] width 89 height 89
